Goal: Check status: Check status

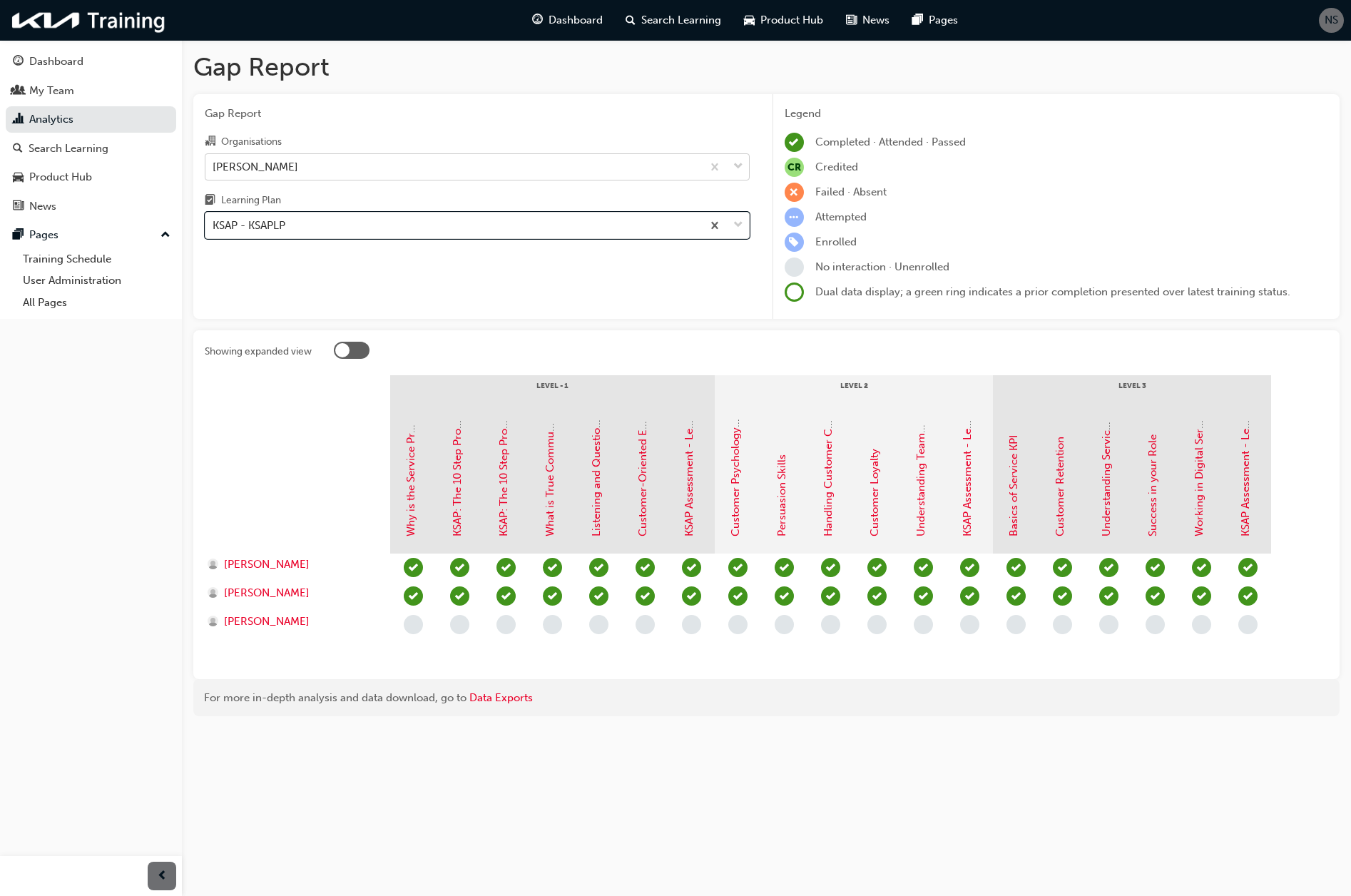
click at [290, 172] on div "[PERSON_NAME]" at bounding box center [453, 167] width 496 height 25
click at [214, 172] on input "Organisations [PERSON_NAME]" at bounding box center [212, 166] width 1 height 12
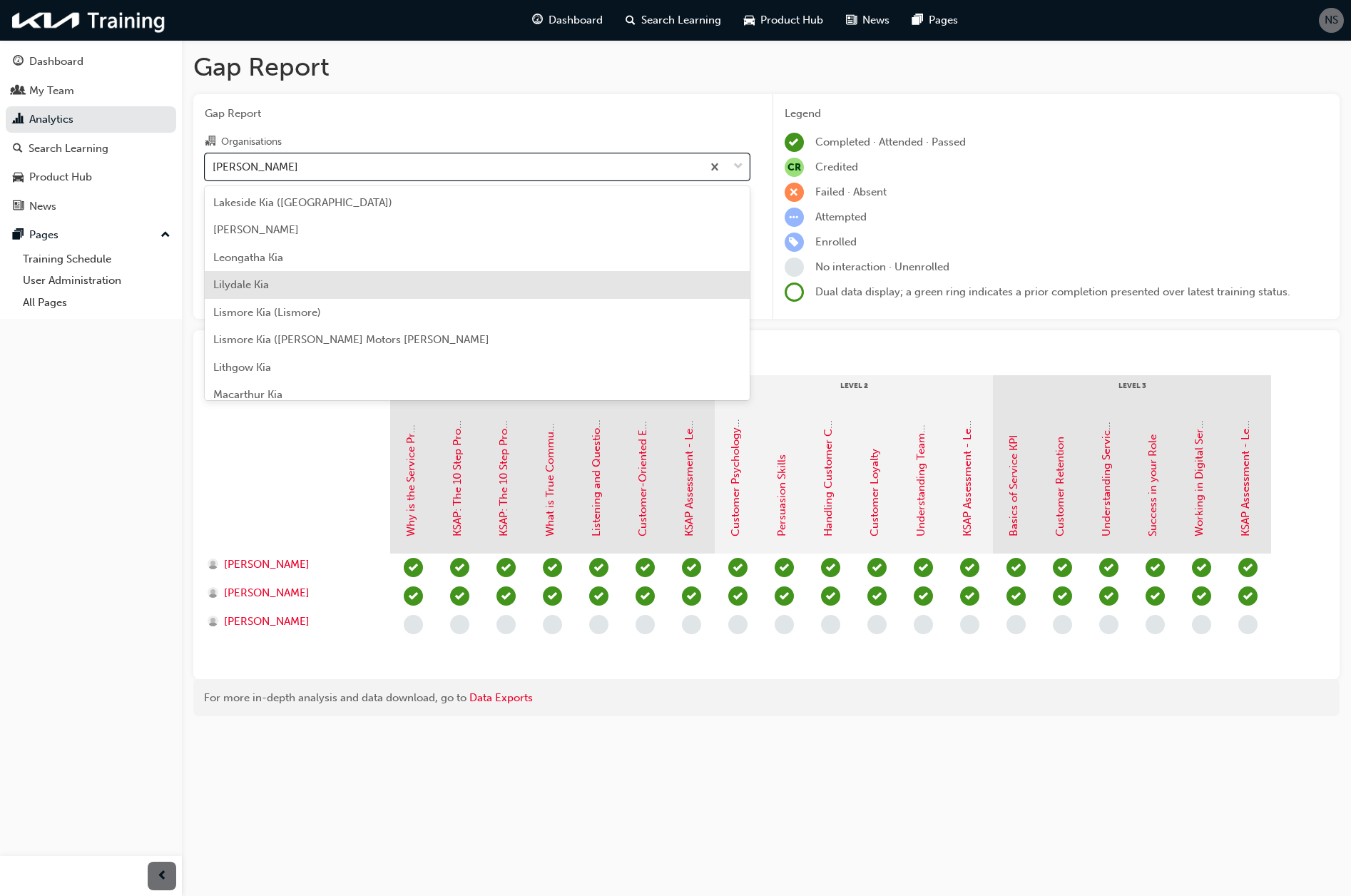
scroll to position [1853, 0]
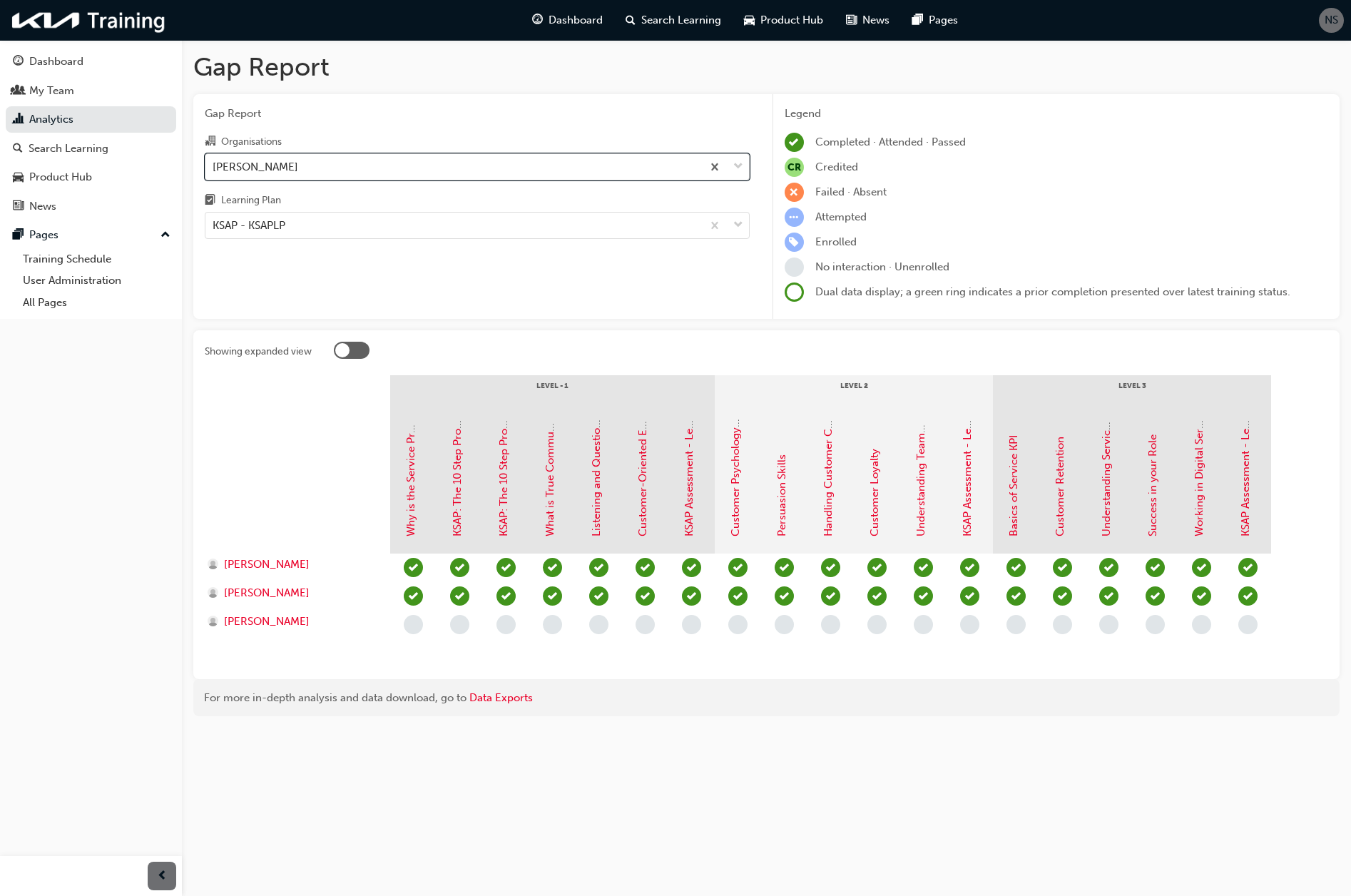
click at [284, 169] on div "[PERSON_NAME]" at bounding box center [453, 167] width 496 height 25
click at [214, 169] on input "Organisations option [PERSON_NAME], selected. 0 results available. Select is fo…" at bounding box center [212, 166] width 1 height 12
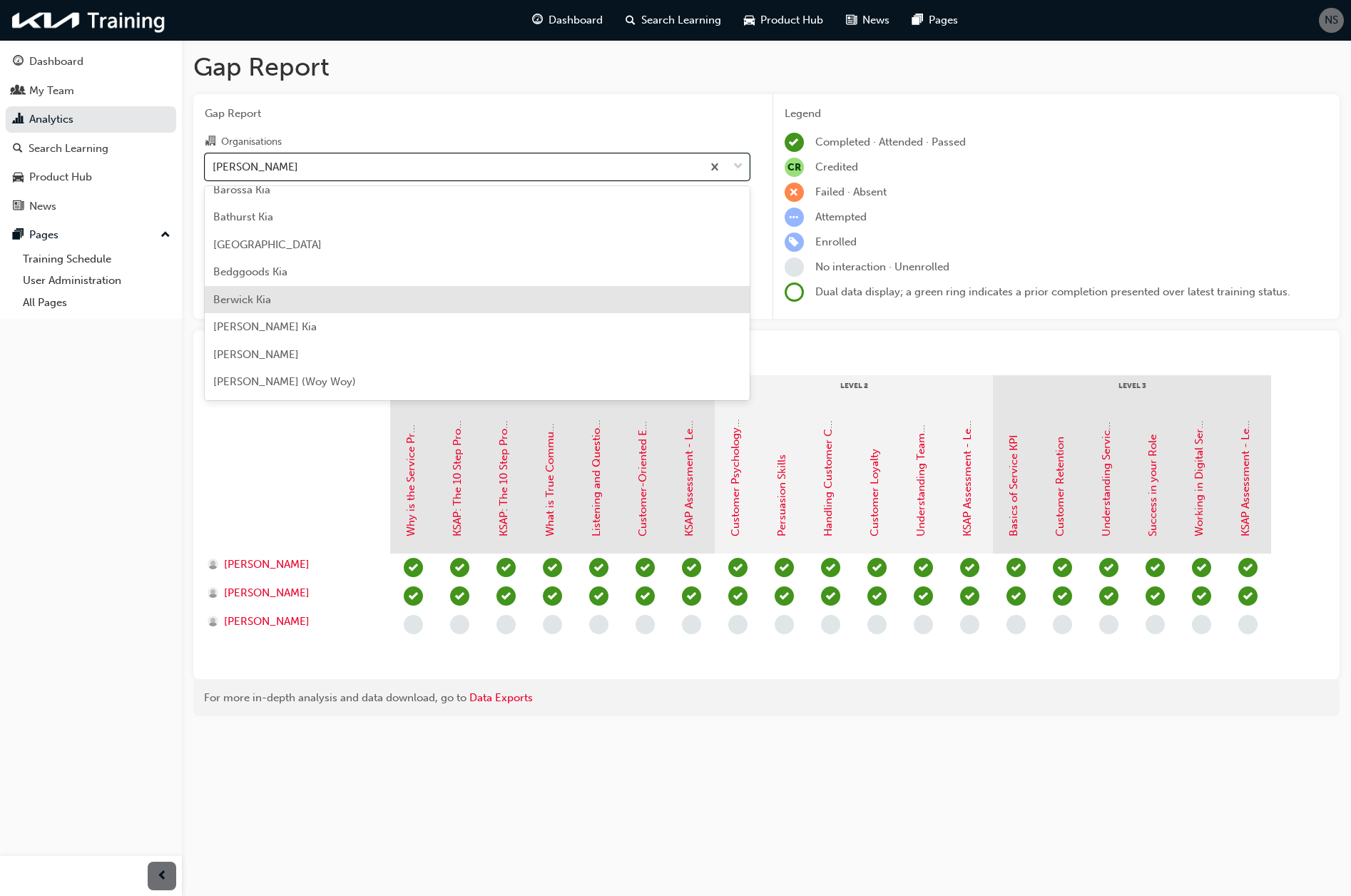
scroll to position [212, 0]
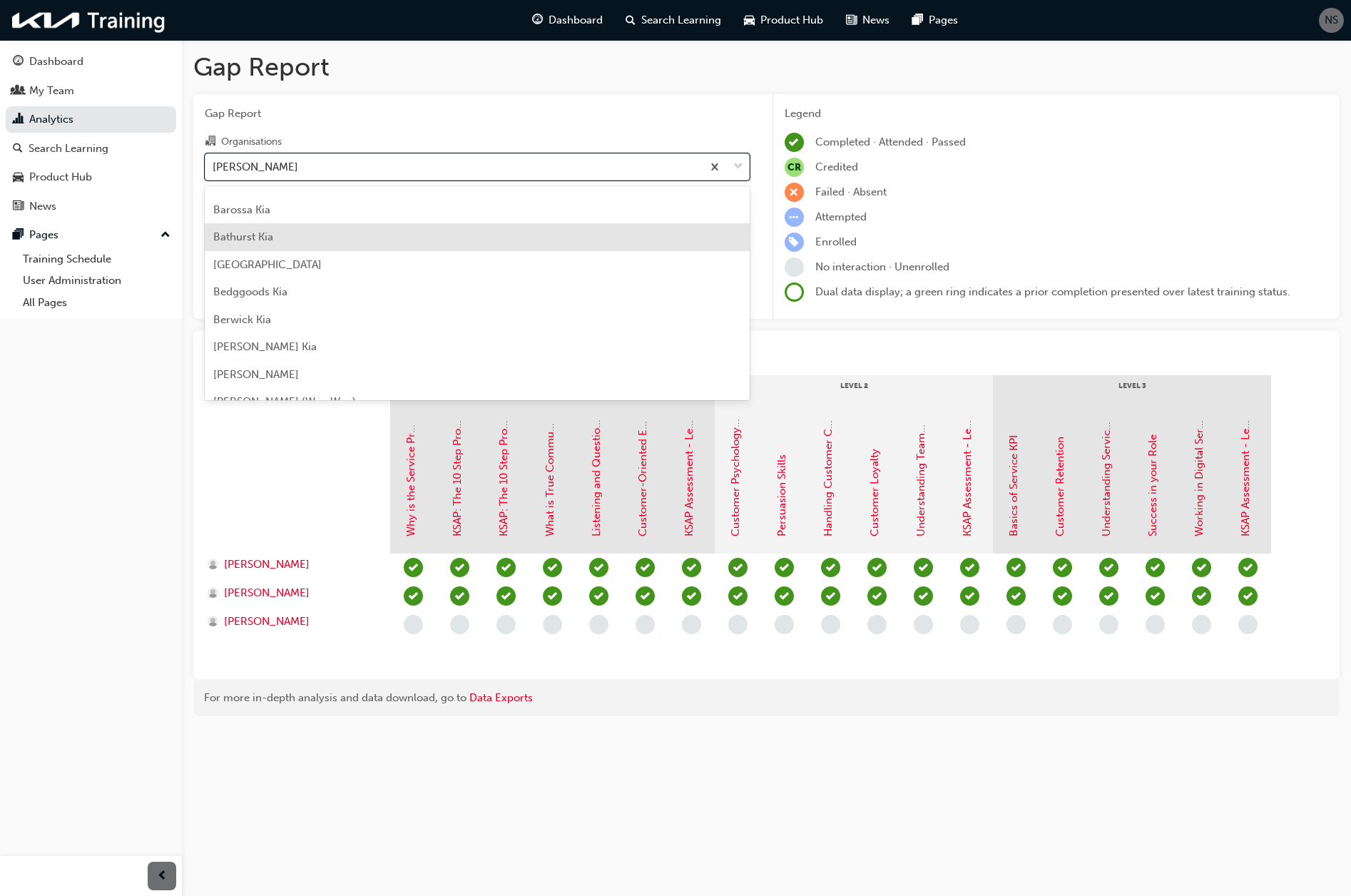
click at [366, 232] on div "Bathurst Kia" at bounding box center [477, 236] width 545 height 28
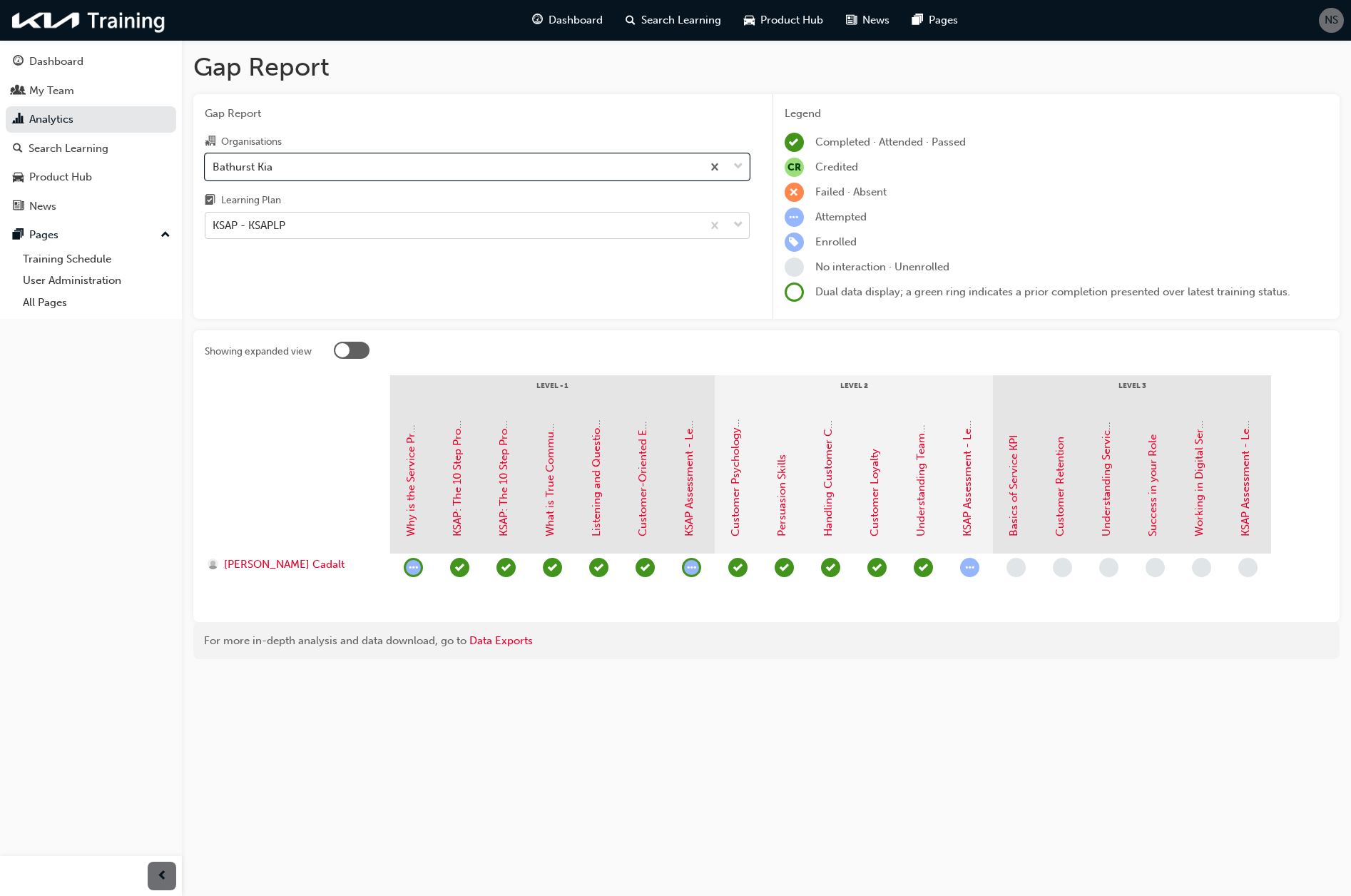
click at [355, 226] on div "KSAP - KSAPLP" at bounding box center [453, 226] width 496 height 25
click at [214, 226] on input "Learning Plan KSAP - KSAPLP" at bounding box center [212, 225] width 1 height 12
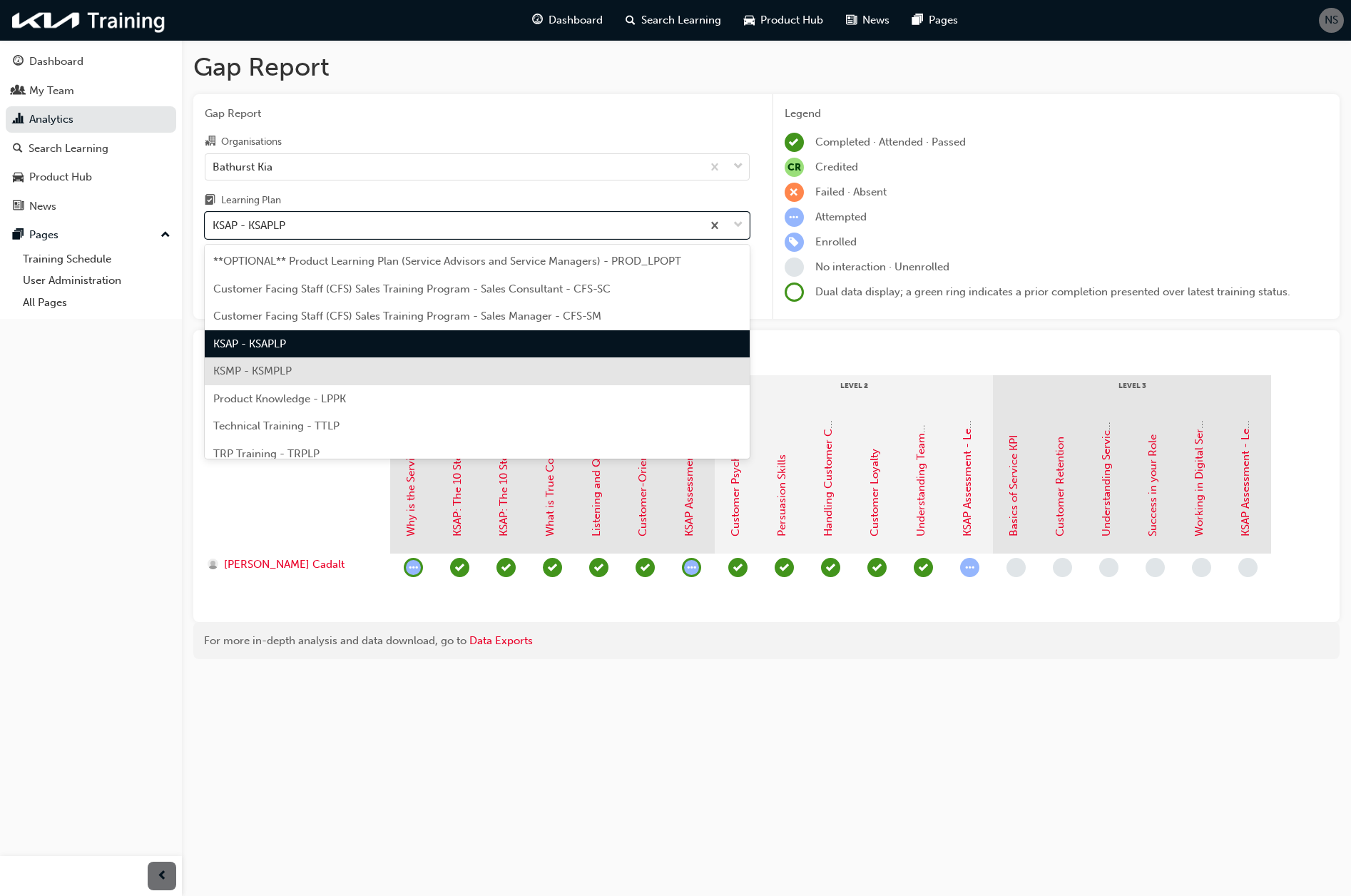
click at [256, 365] on span "KSMP - KSMPLP" at bounding box center [252, 370] width 78 height 12
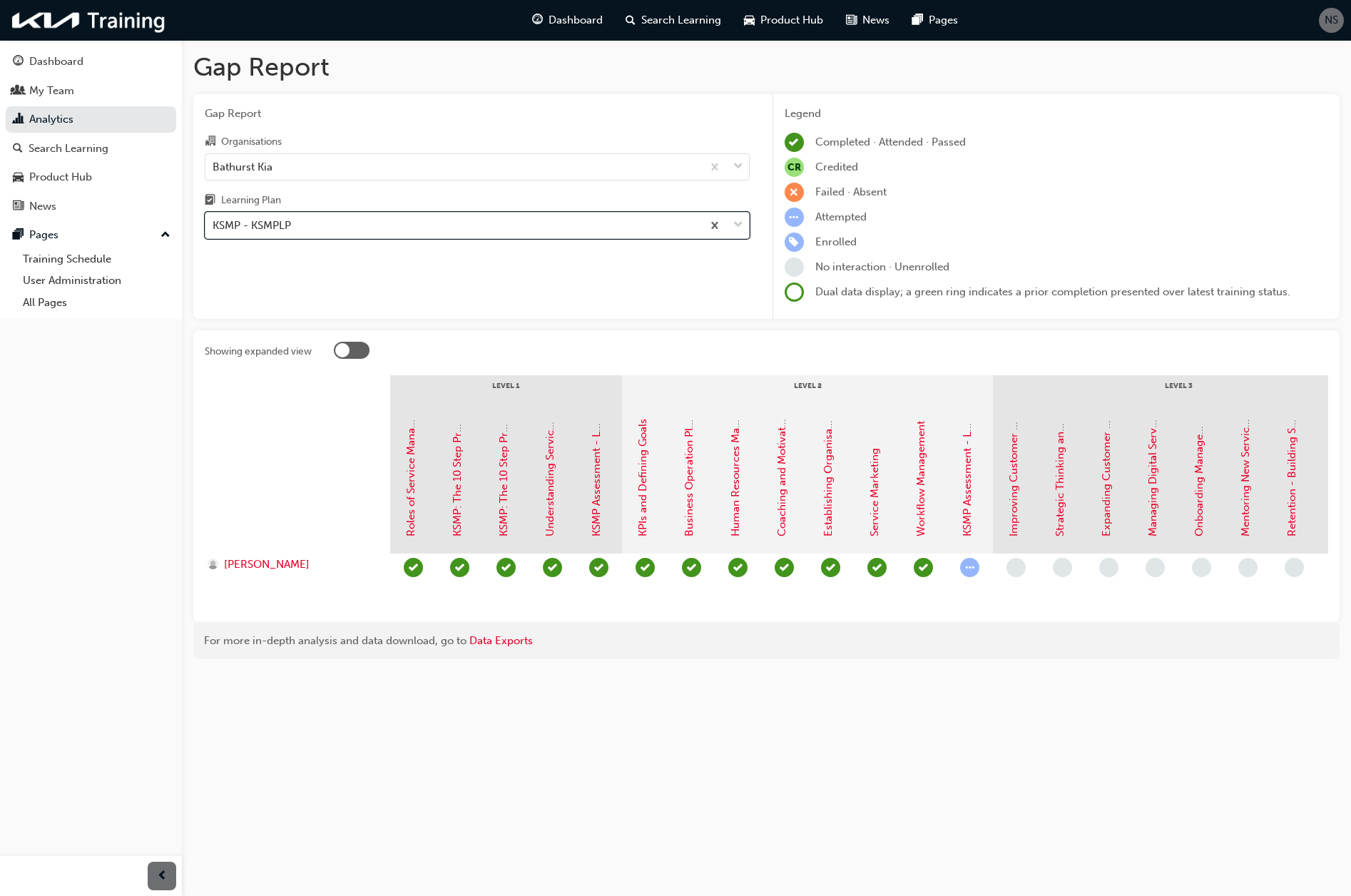
click at [348, 233] on div "KSMP - KSMPLP" at bounding box center [453, 226] width 496 height 25
click at [214, 231] on input "Learning Plan option KSMP - KSMPLP, selected. 0 results available. Select is fo…" at bounding box center [212, 225] width 1 height 12
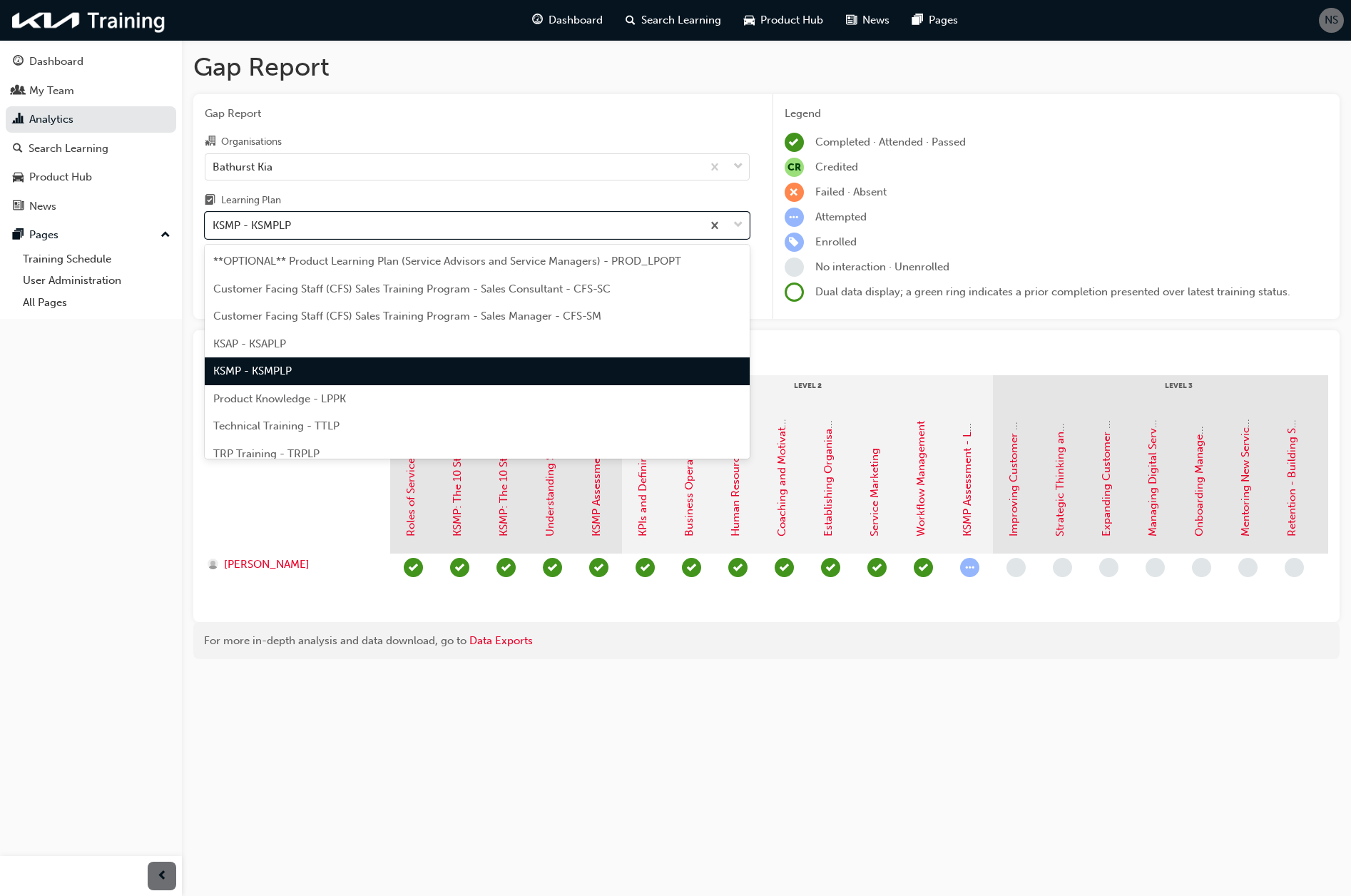
scroll to position [39, 0]
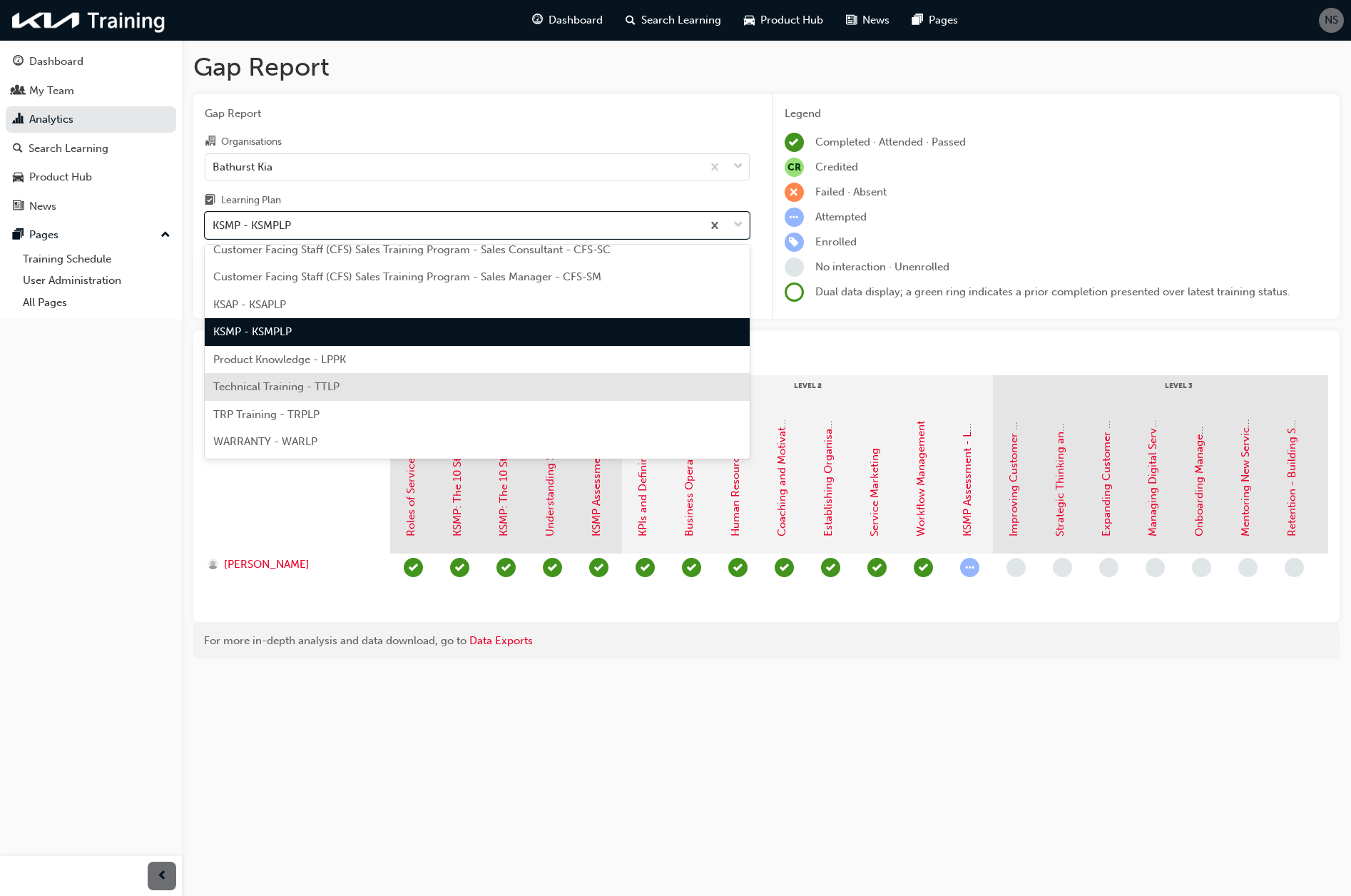
click at [297, 392] on span "Technical Training - TTLP" at bounding box center [276, 386] width 127 height 12
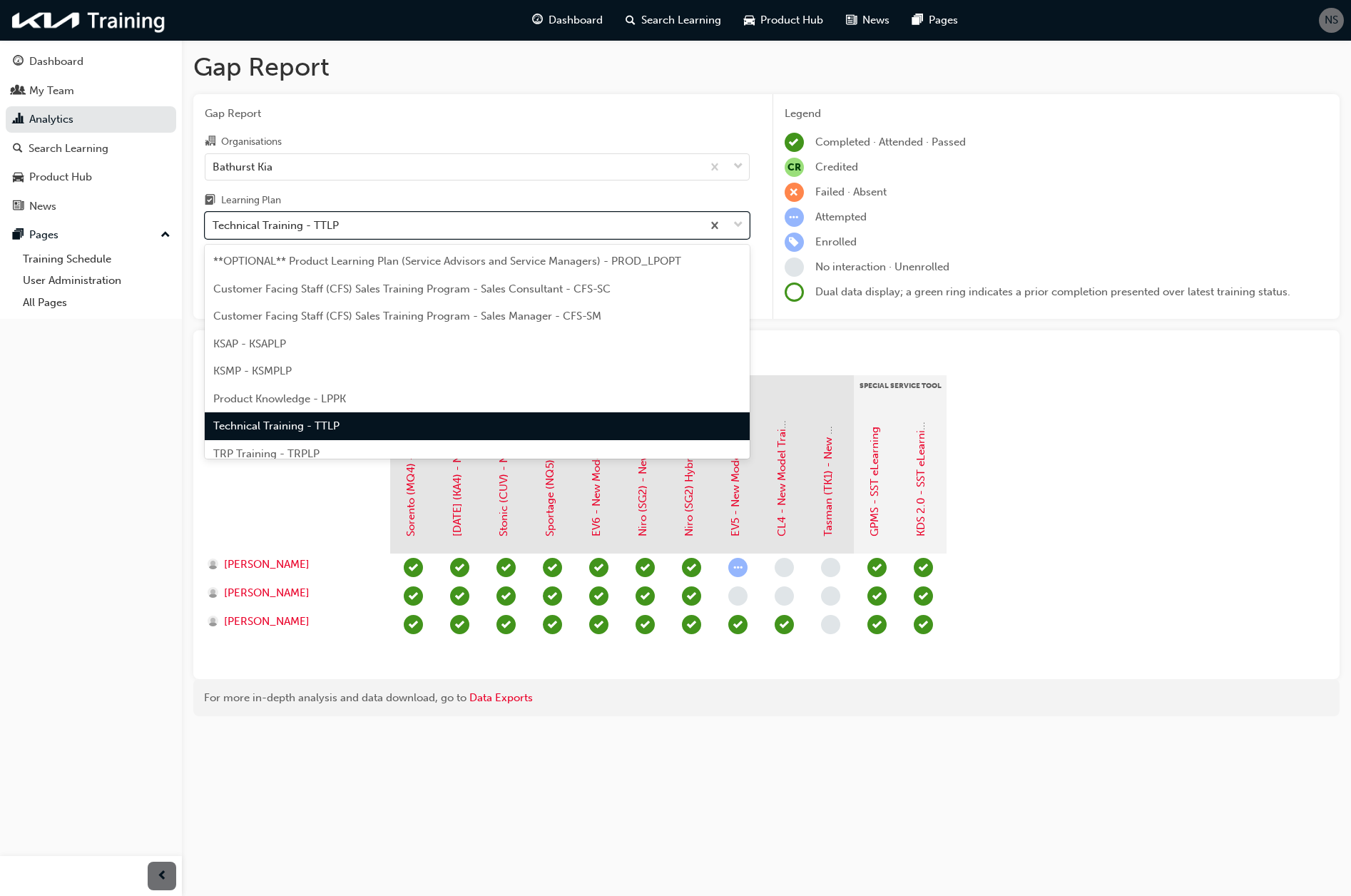
click at [425, 229] on div "Technical Training - TTLP" at bounding box center [453, 226] width 496 height 25
click at [214, 229] on input "Learning Plan option Technical Training - TTLP, selected. option Technical Trai…" at bounding box center [212, 225] width 1 height 12
click at [313, 453] on span "TRP Training - TRPLP" at bounding box center [267, 453] width 107 height 12
